Goal: Task Accomplishment & Management: Use online tool/utility

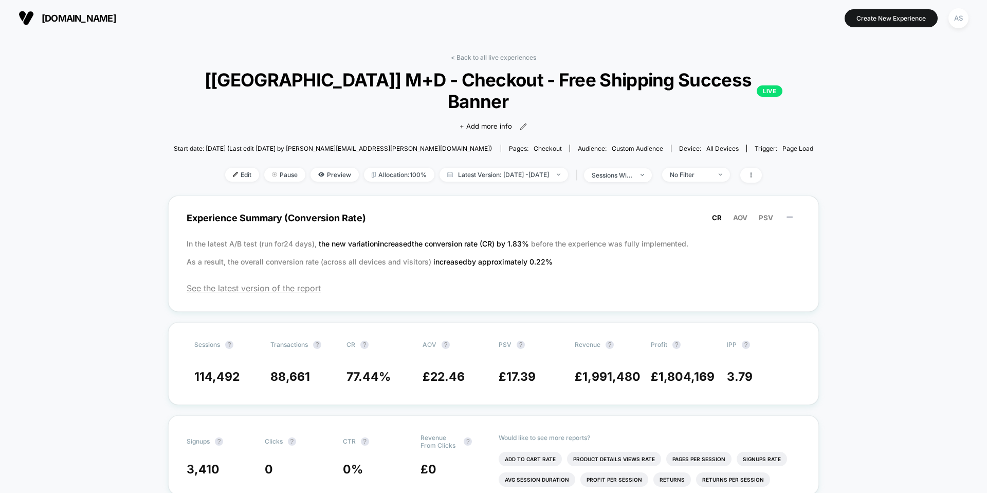
click at [119, 24] on button "[DOMAIN_NAME]" at bounding box center [67, 18] width 104 height 16
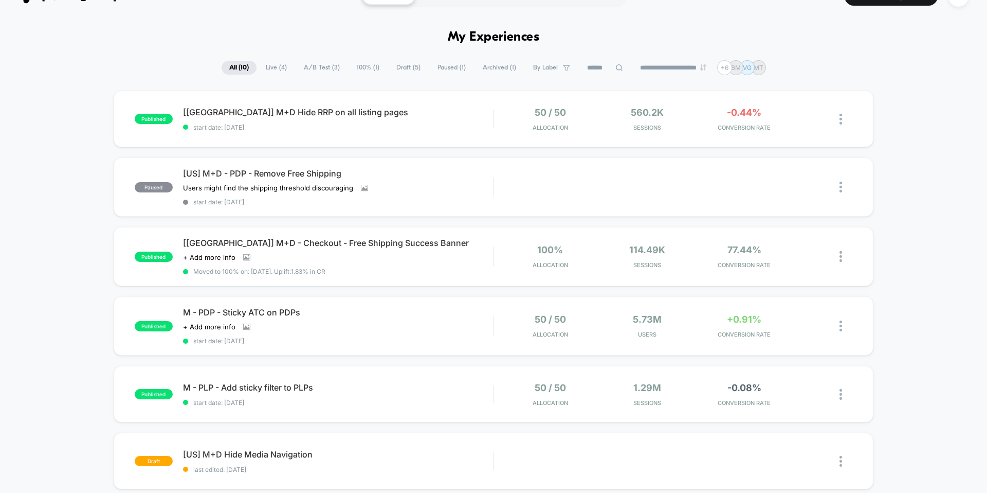
scroll to position [25, 0]
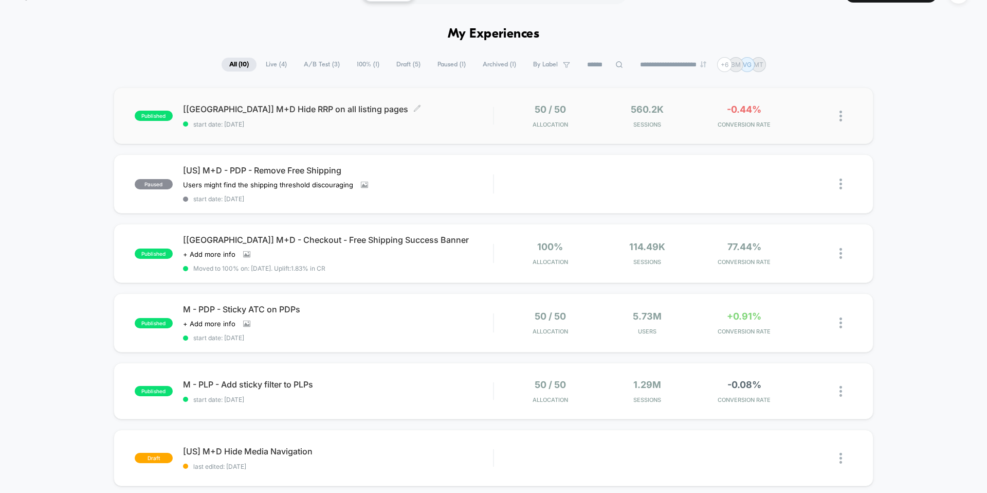
click at [247, 114] on div "[[GEOGRAPHIC_DATA]] M+D Hide RRP on all listing pages Click to edit experience …" at bounding box center [338, 116] width 310 height 24
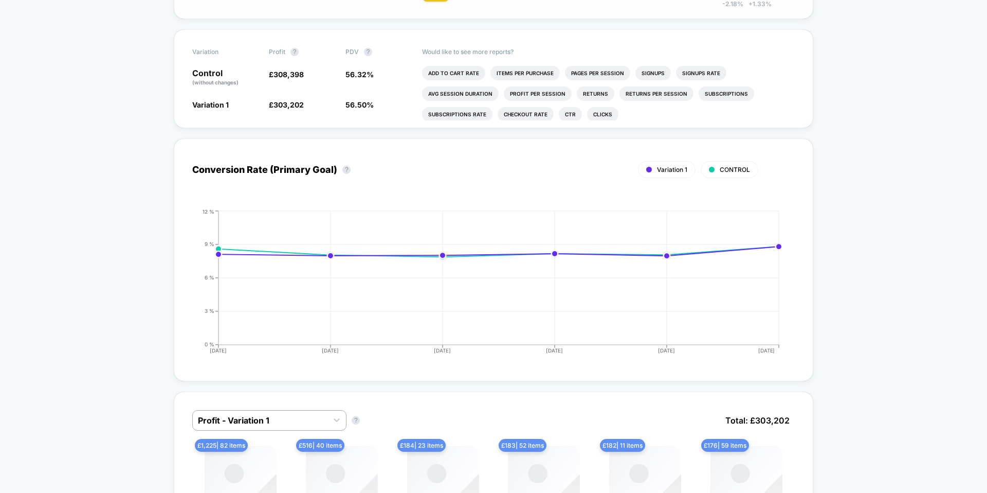
scroll to position [317, 0]
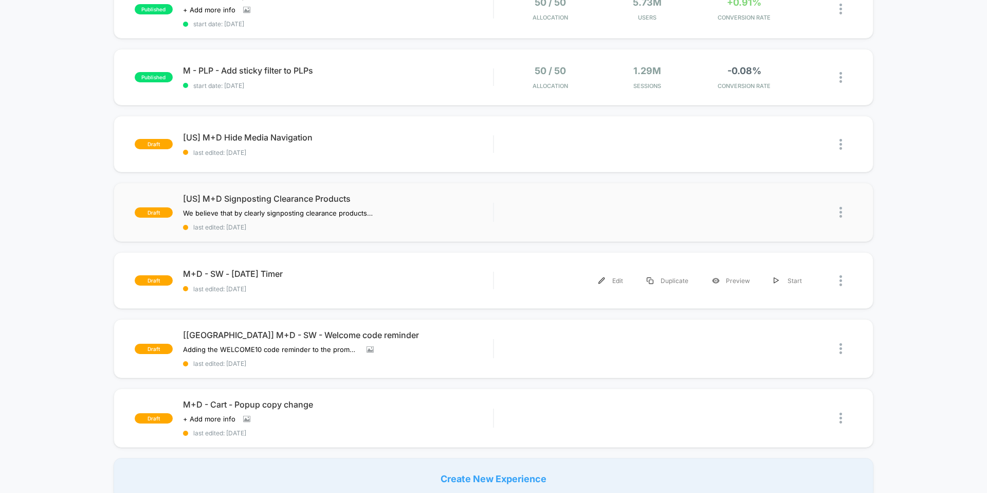
scroll to position [339, 0]
click at [291, 199] on span "[US] M+D Signposting Clearance Products" at bounding box center [338, 198] width 310 height 10
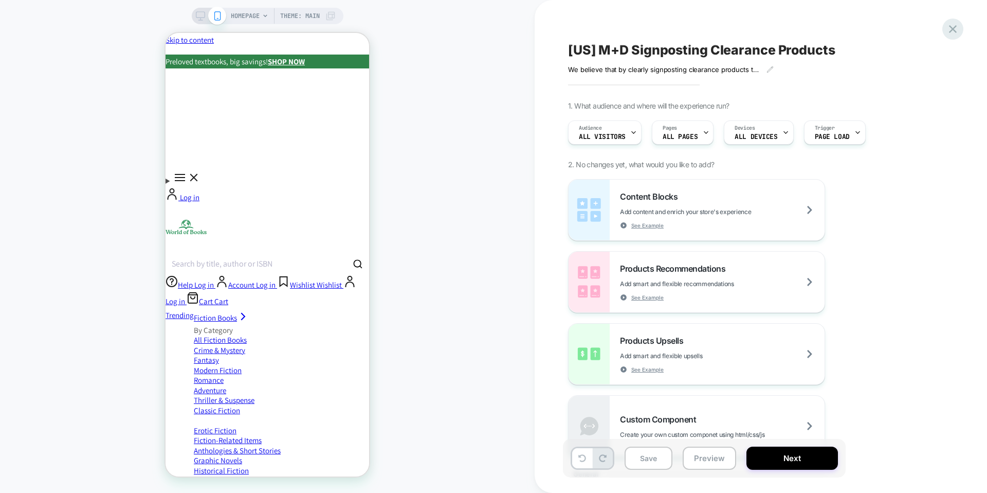
click at [951, 28] on icon at bounding box center [953, 29] width 14 height 14
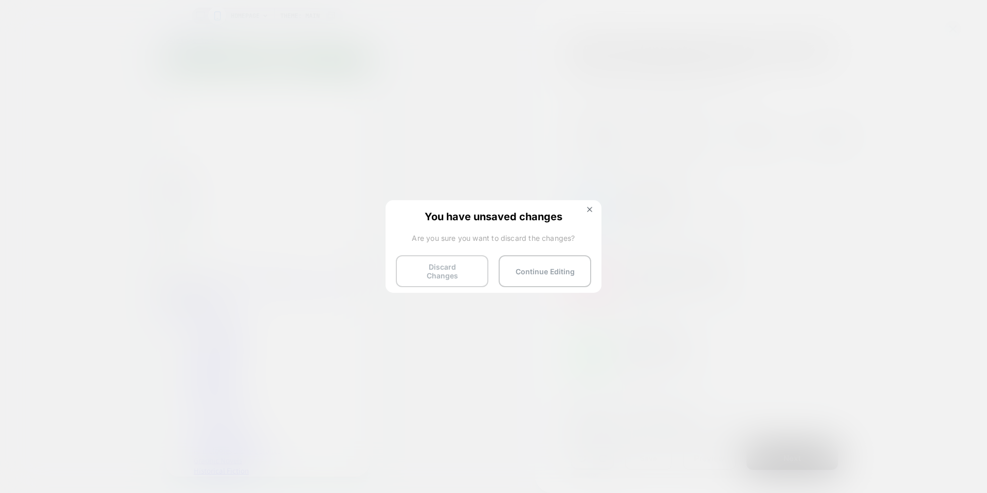
click at [468, 269] on button "Discard Changes" at bounding box center [442, 271] width 93 height 32
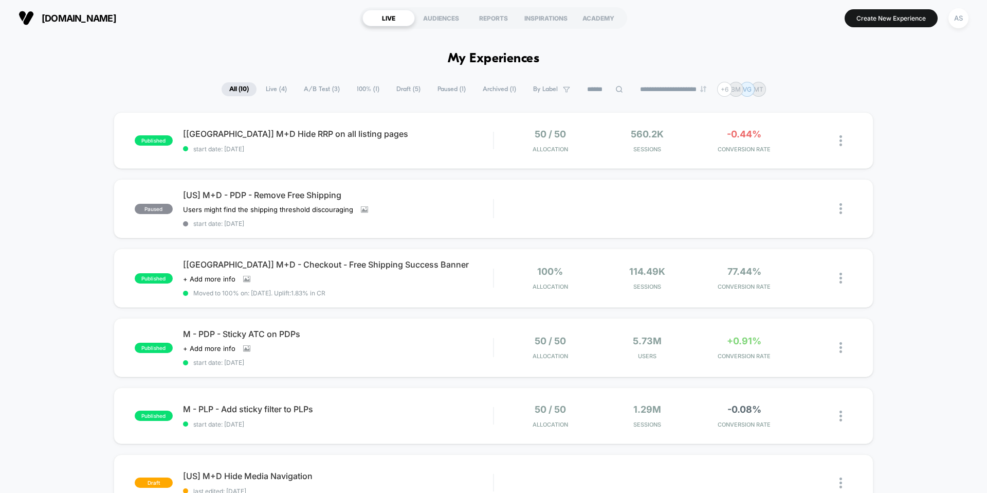
click at [896, 159] on div "published [[GEOGRAPHIC_DATA]] M+D Hide RRP on all listing pages start date: [DA…" at bounding box center [493, 474] width 987 height 725
click at [887, 136] on div "published [[GEOGRAPHIC_DATA]] M+D Hide RRP on all listing pages start date: [DA…" at bounding box center [493, 474] width 987 height 725
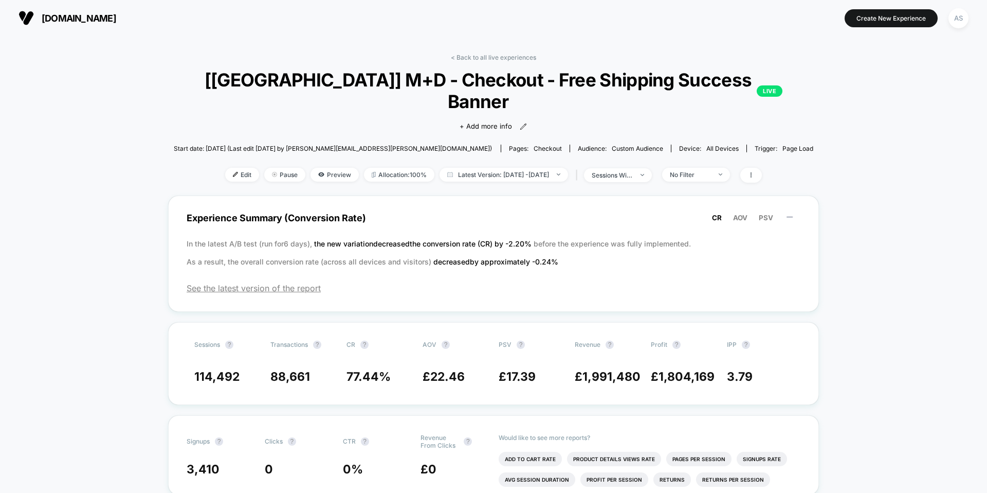
click at [100, 24] on button "[DOMAIN_NAME]" at bounding box center [67, 18] width 104 height 16
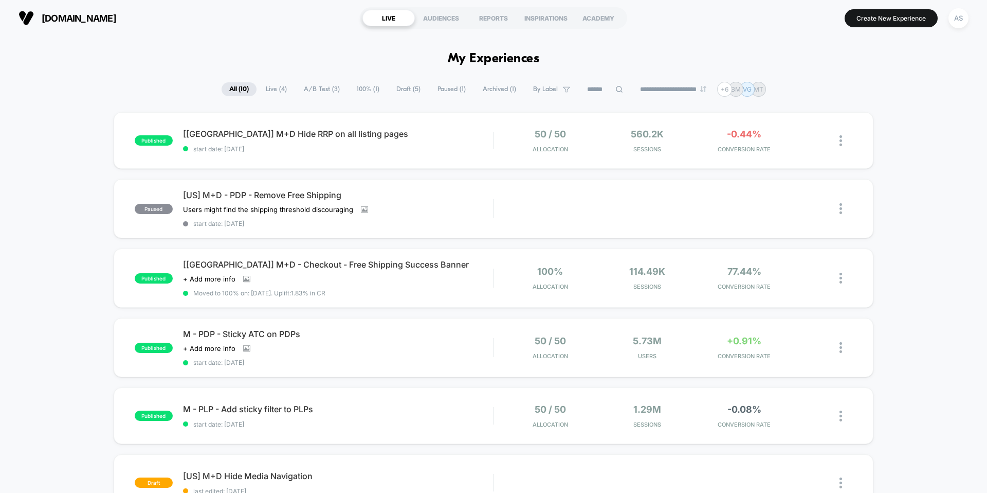
click at [895, 118] on div "published [[GEOGRAPHIC_DATA]] M+D Hide RRP on all listing pages start date: [DA…" at bounding box center [493, 474] width 987 height 725
